Goal: Information Seeking & Learning: Compare options

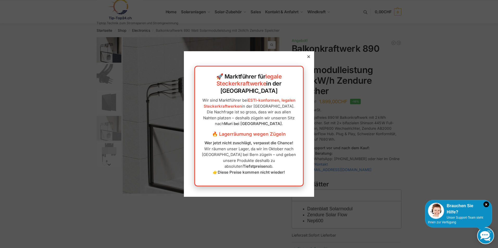
click at [306, 59] on div at bounding box center [308, 56] width 5 height 5
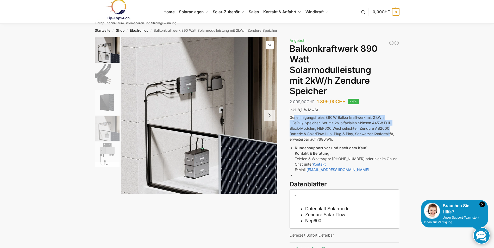
drag, startPoint x: 294, startPoint y: 118, endPoint x: 392, endPoint y: 136, distance: 99.3
click at [392, 136] on p "Genehmigungsfreies 890 W Balkonkraftwerk mit 2 kWh LiFePO₄-Speicher. Set mit 2×…" at bounding box center [344, 128] width 110 height 27
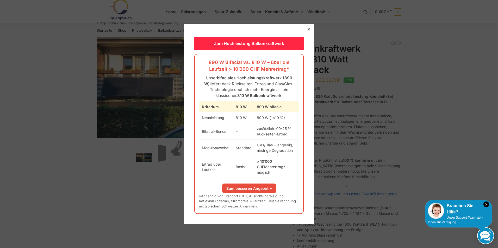
click at [258, 184] on link "Zum besseren Angebot »" at bounding box center [249, 189] width 54 height 10
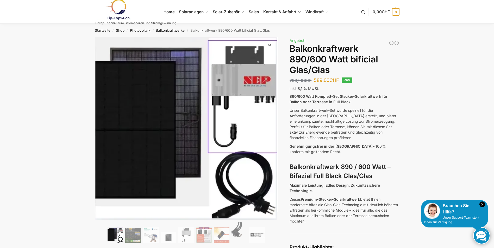
click at [300, 46] on h1 "Balkonkraftwerk 890/600 Watt bificial Glas/Glas" at bounding box center [344, 59] width 110 height 32
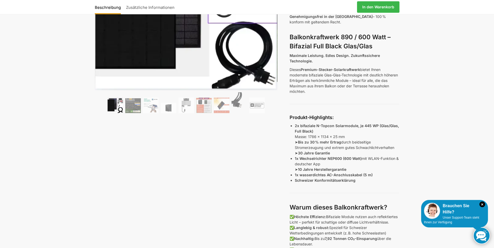
scroll to position [130, 0]
click at [130, 105] on img at bounding box center [133, 105] width 16 height 15
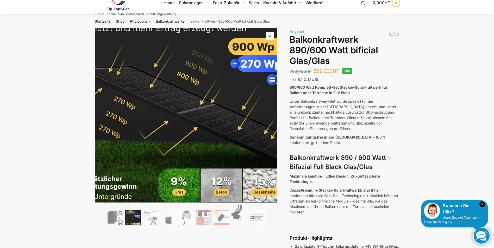
scroll to position [0, 0]
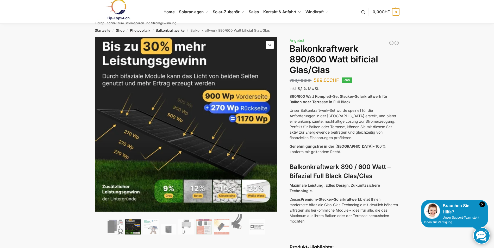
click at [188, 227] on img at bounding box center [186, 227] width 16 height 16
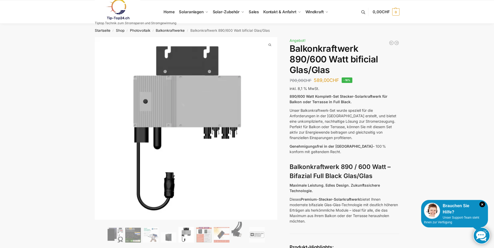
click at [204, 232] on img at bounding box center [204, 235] width 16 height 16
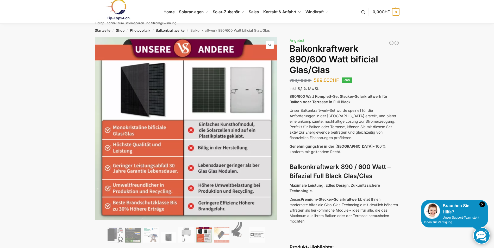
click at [221, 236] on img at bounding box center [222, 235] width 16 height 16
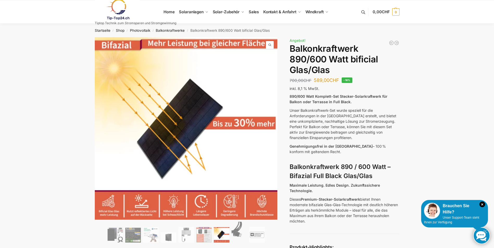
click at [241, 234] on img at bounding box center [239, 232] width 16 height 21
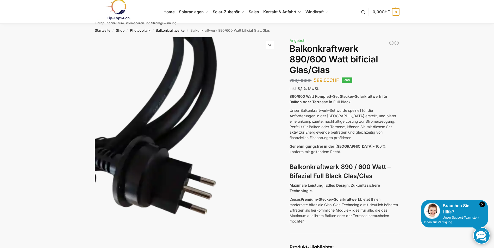
click at [271, 154] on link "Next" at bounding box center [268, 156] width 17 height 5
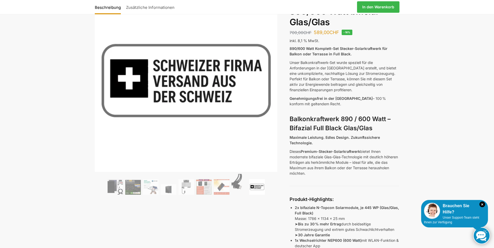
scroll to position [156, 0]
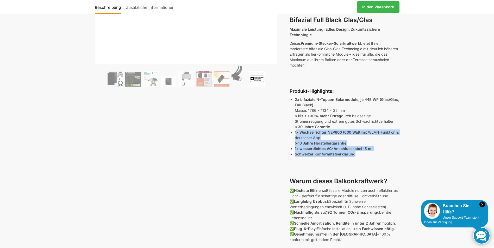
drag, startPoint x: 296, startPoint y: 133, endPoint x: 381, endPoint y: 155, distance: 88.3
click at [381, 155] on ul "2x bifaziale N-Topcon Solarmodule, je 445 WP (Glas/Glas, Full Black) Masse: 178…" at bounding box center [347, 127] width 104 height 60
drag, startPoint x: 381, startPoint y: 155, endPoint x: 329, endPoint y: 151, distance: 53.0
click at [329, 151] on strong "1x wasserdichtes AC-Anschlusskabel (5 m)" at bounding box center [334, 149] width 78 height 4
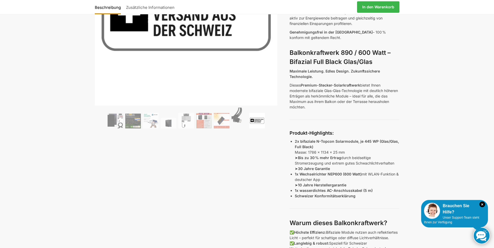
scroll to position [104, 0]
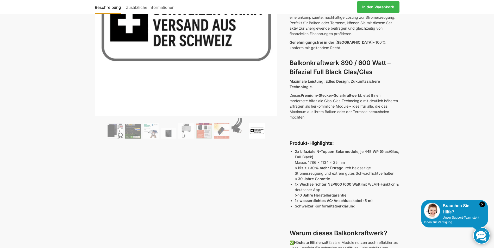
click at [115, 130] on img at bounding box center [116, 131] width 16 height 16
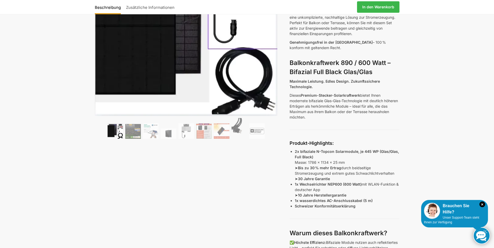
scroll to position [0, 0]
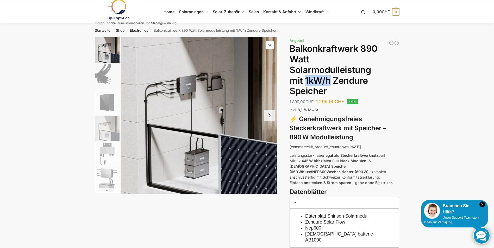
drag, startPoint x: 330, startPoint y: 80, endPoint x: 306, endPoint y: 80, distance: 23.9
click at [306, 80] on h1 "Balkonkraftwerk 890 Watt Solarmodulleistung mit 1kW/h Zendure Speicher" at bounding box center [344, 69] width 110 height 53
copy h1 "1kW/h"
